Goal: Information Seeking & Learning: Learn about a topic

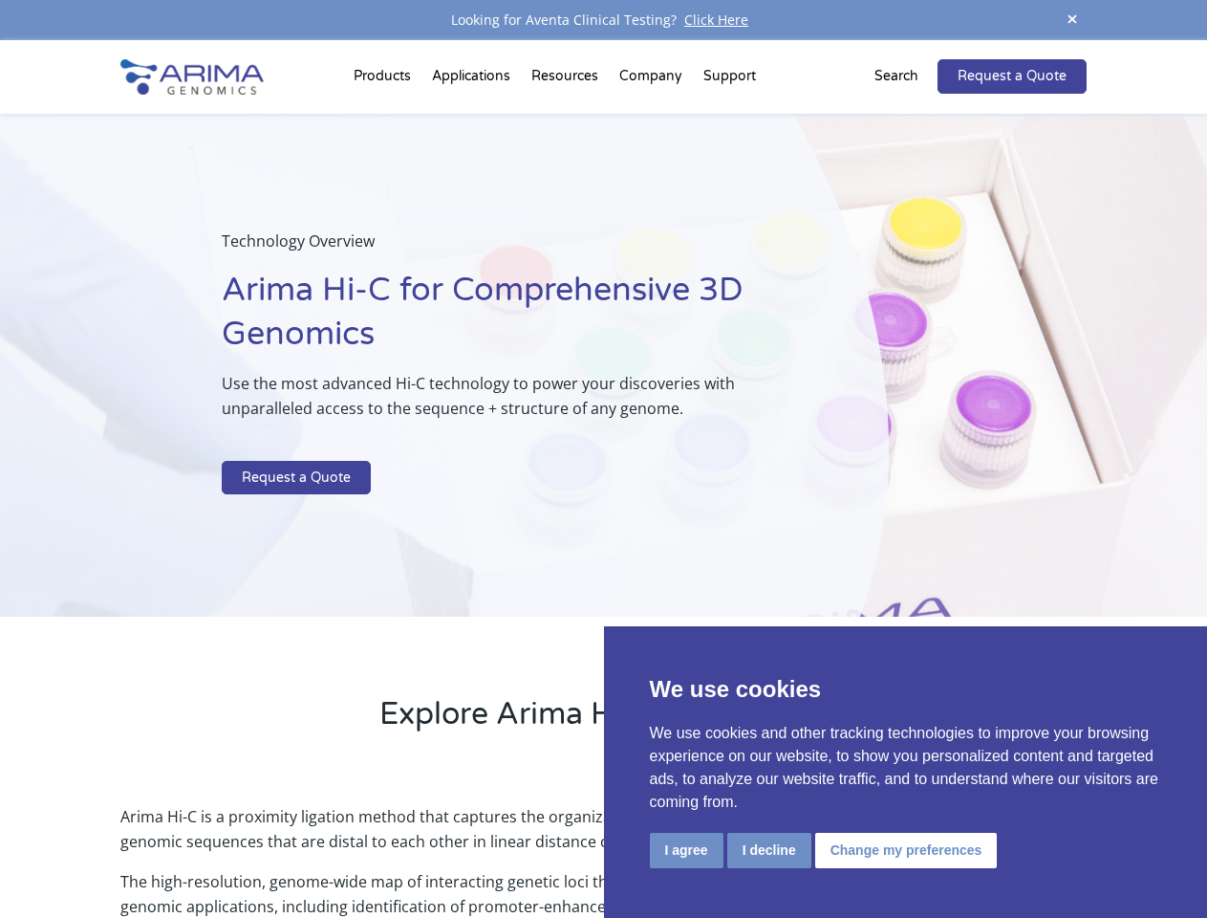
click at [603, 459] on p at bounding box center [507, 448] width 571 height 25
click at [686, 850] on button "I agree" at bounding box center [687, 850] width 74 height 35
click at [769, 850] on p "Arima Hi-C is a proximity ligation method that captures the organizational stru…" at bounding box center [603, 836] width 966 height 65
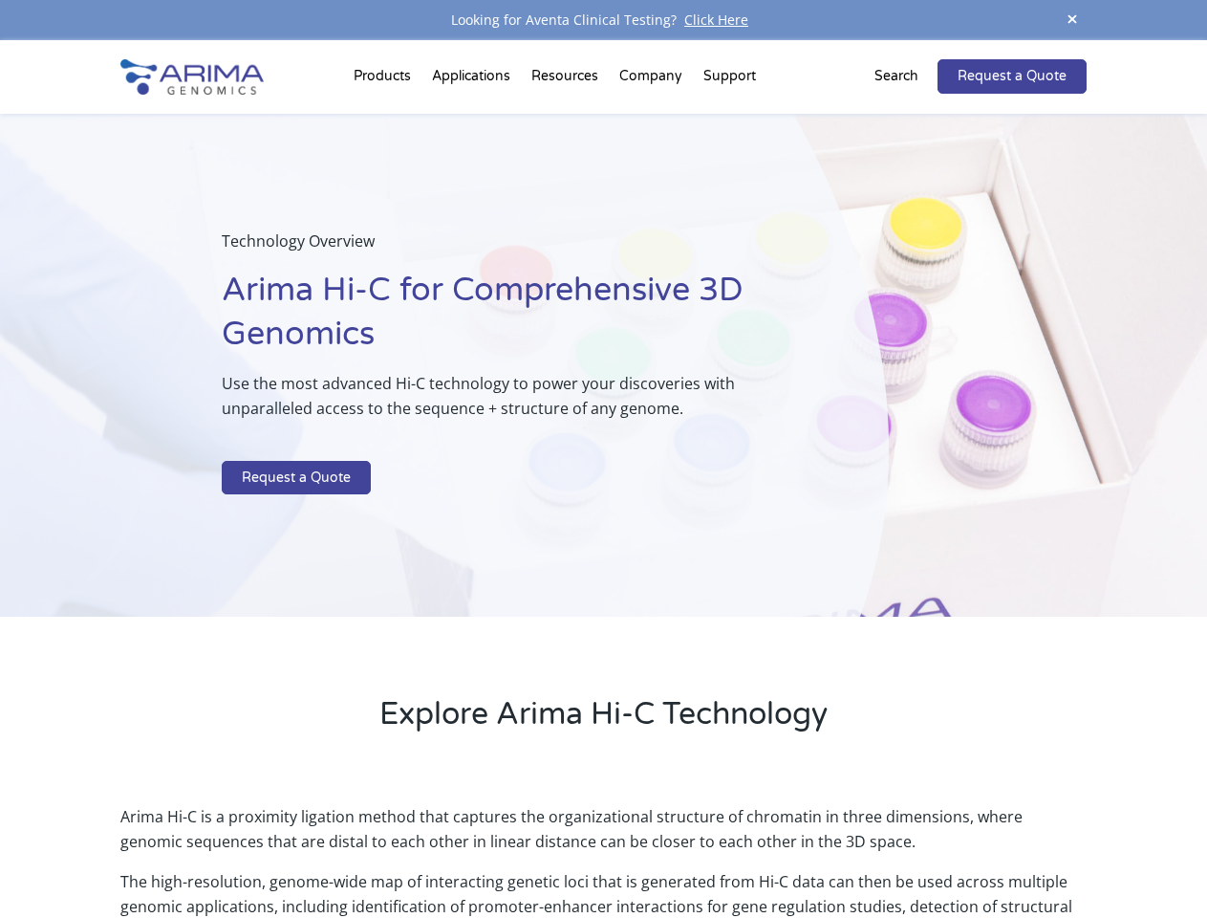
click at [903, 850] on p "Arima Hi-C is a proximity ligation method that captures the organizational stru…" at bounding box center [603, 836] width 966 height 65
click at [1073, 20] on span at bounding box center [1072, 21] width 29 height 26
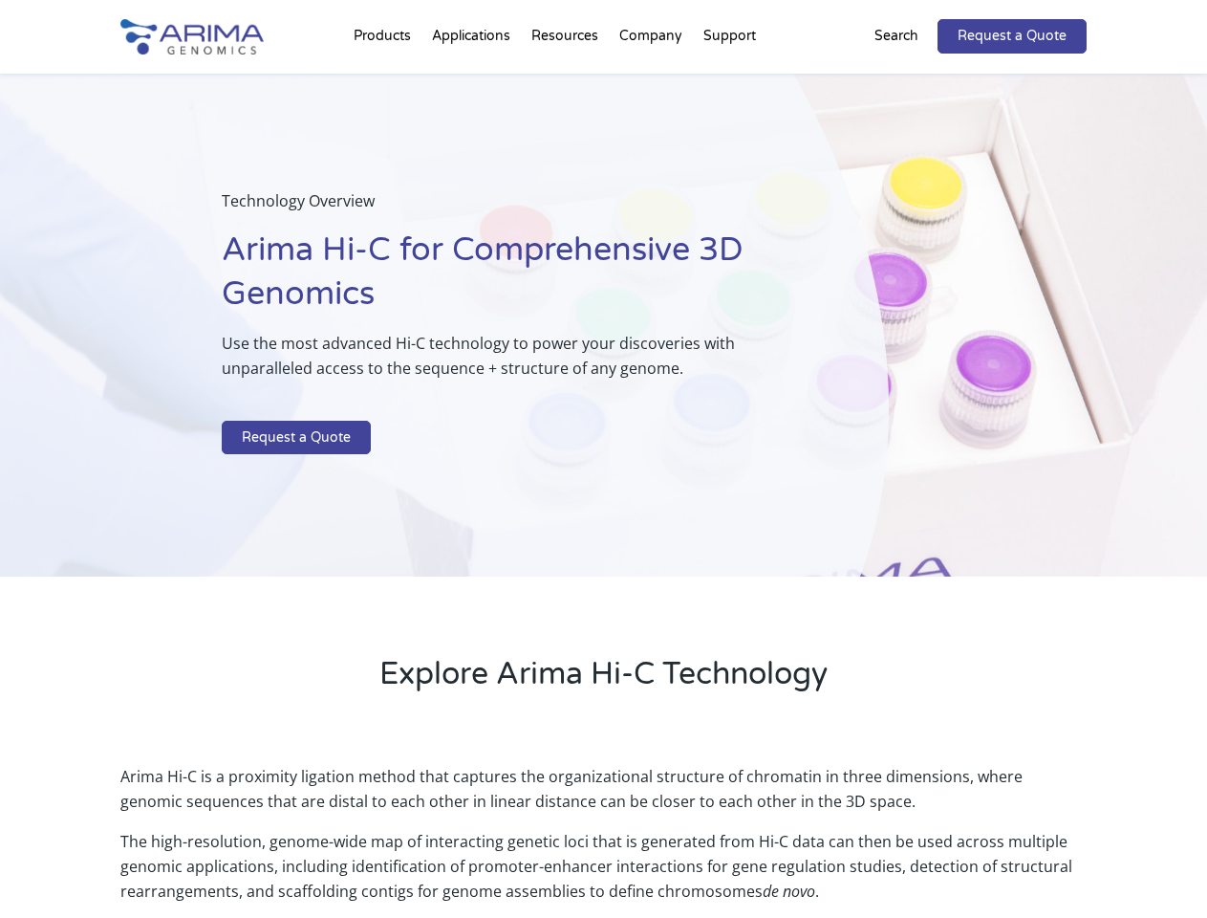
click at [603, 479] on div "Technology Overview Arima Hi-C for Comprehensive 3D Genomics Use the most advan…" at bounding box center [444, 326] width 889 height 504
click at [385, 80] on div "Technology Overview Arima Hi-C for Comprehensive 3D Genomics Use the most advan…" at bounding box center [444, 326] width 889 height 504
click at [567, 80] on div "Technology Overview Arima Hi-C for Comprehensive 3D Genomics Use the most advan…" at bounding box center [444, 326] width 889 height 504
click at [652, 80] on div "Technology Overview Arima Hi-C for Comprehensive 3D Genomics Use the most advan…" at bounding box center [444, 326] width 889 height 504
click at [729, 80] on div "Technology Overview Arima Hi-C for Comprehensive 3D Genomics Use the most advan…" at bounding box center [444, 326] width 889 height 504
